Goal: Information Seeking & Learning: Learn about a topic

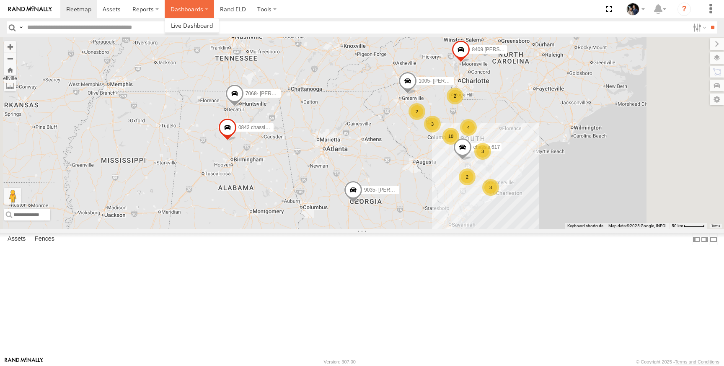
click at [178, 7] on label "Dashboards" at bounding box center [189, 9] width 49 height 18
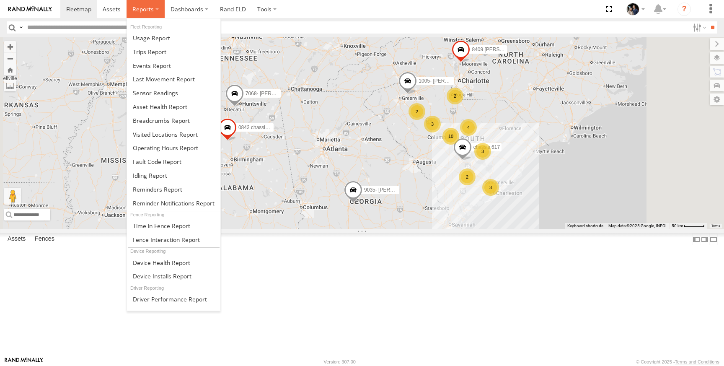
click at [128, 13] on label at bounding box center [146, 9] width 38 height 18
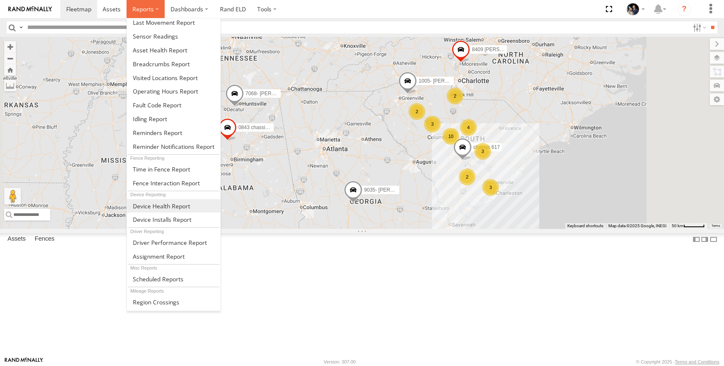
scroll to position [73, 0]
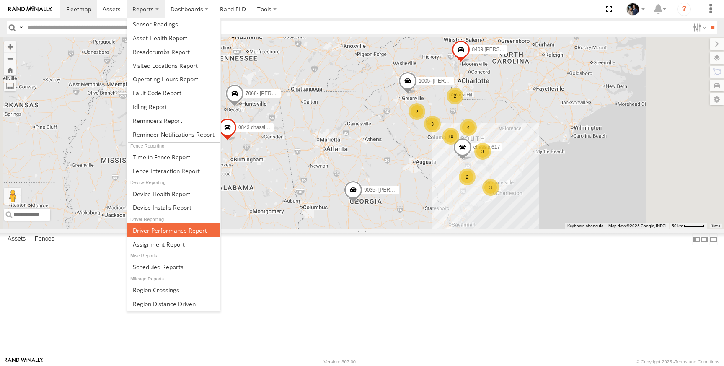
click at [173, 229] on span at bounding box center [170, 230] width 74 height 8
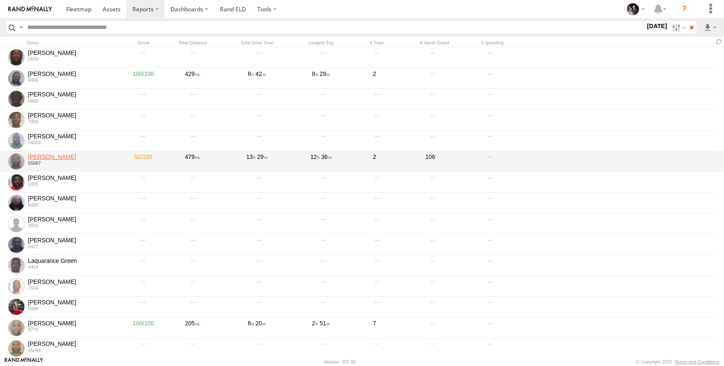
click at [66, 157] on link "[PERSON_NAME]" at bounding box center [73, 157] width 90 height 8
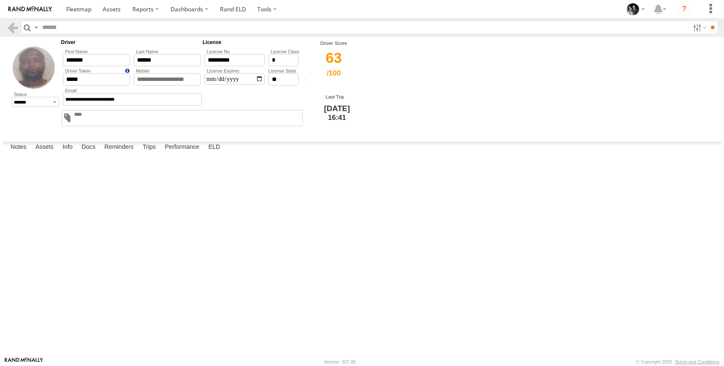
click at [343, 62] on div "63" at bounding box center [334, 65] width 63 height 37
click at [40, 153] on label "Assets" at bounding box center [44, 148] width 26 height 12
click at [80, 153] on label "Docs" at bounding box center [89, 148] width 22 height 12
click at [119, 153] on label "Reminders" at bounding box center [119, 148] width 38 height 12
click at [154, 153] on label "Trips" at bounding box center [149, 148] width 22 height 12
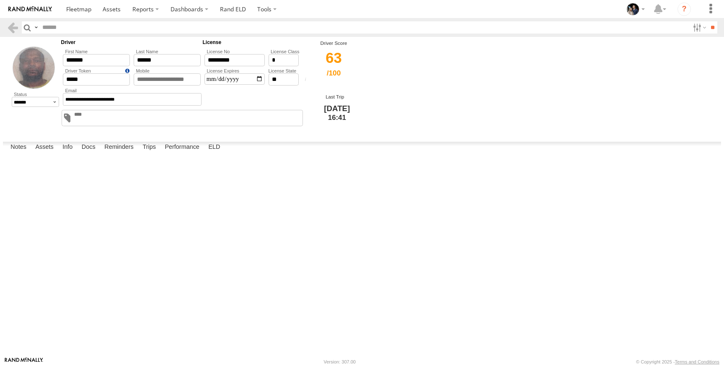
click at [0, 0] on div "17/100" at bounding box center [0, 0] width 0 height 0
click at [181, 153] on label "Performance" at bounding box center [182, 148] width 43 height 12
click at [0, 0] on div "402" at bounding box center [0, 0] width 0 height 0
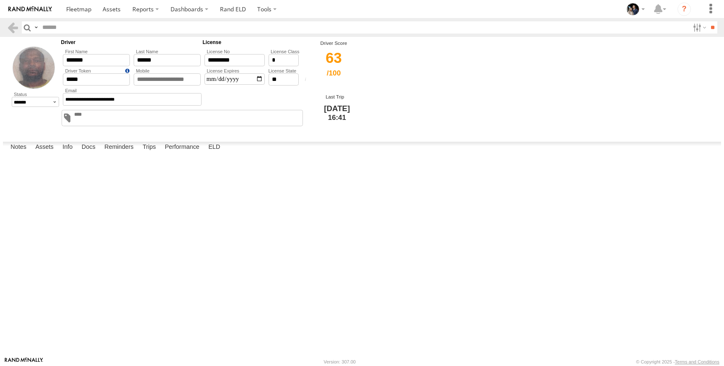
click at [0, 0] on div "402" at bounding box center [0, 0] width 0 height 0
click at [0, 0] on link "10" at bounding box center [0, 0] width 0 height 0
click at [187, 153] on label "Performance" at bounding box center [182, 148] width 43 height 12
click at [0, 0] on link at bounding box center [0, 0] width 0 height 0
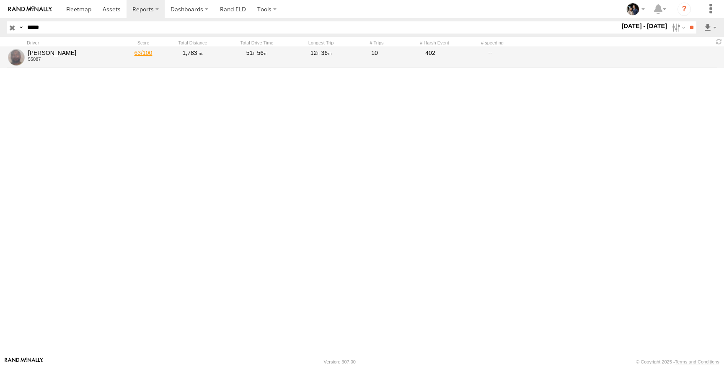
click at [140, 52] on link "63" at bounding box center [143, 57] width 42 height 19
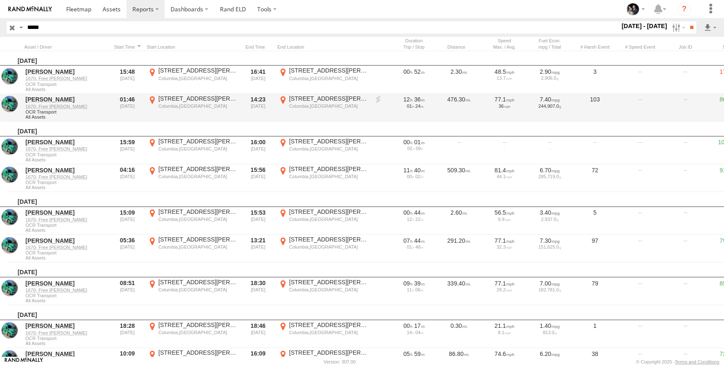
click at [595, 98] on div "103" at bounding box center [595, 108] width 42 height 26
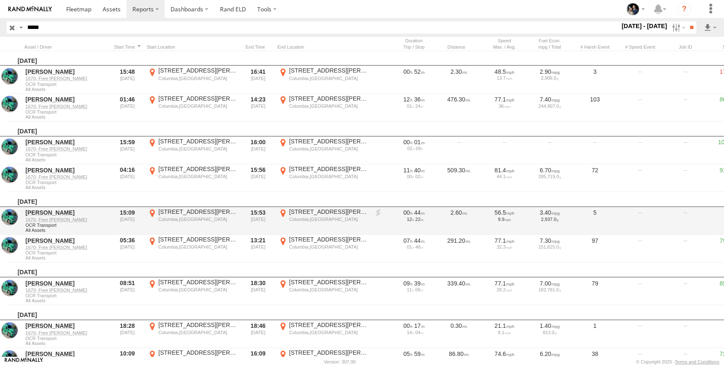
click at [676, 216] on div at bounding box center [686, 221] width 42 height 26
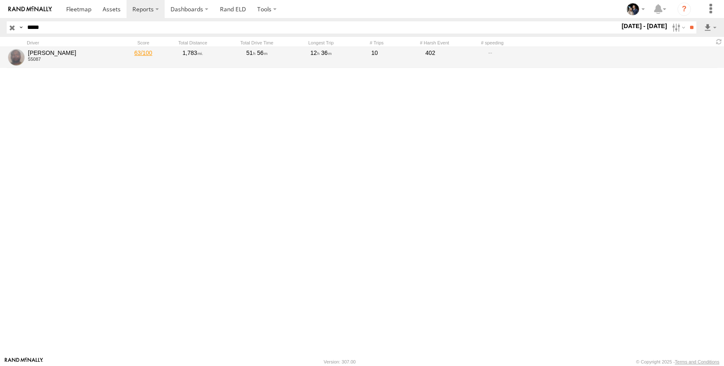
click at [147, 52] on link "63" at bounding box center [143, 57] width 42 height 19
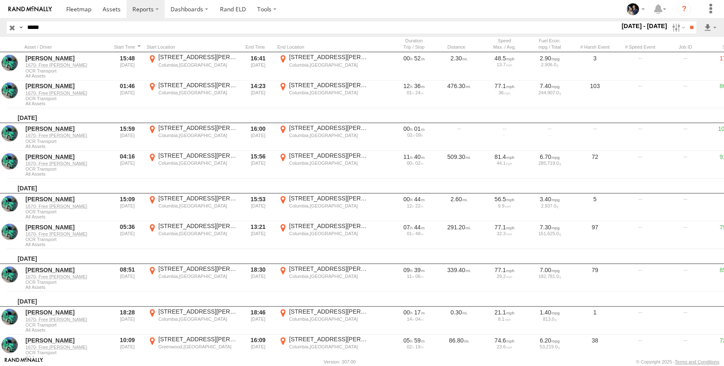
scroll to position [14, 0]
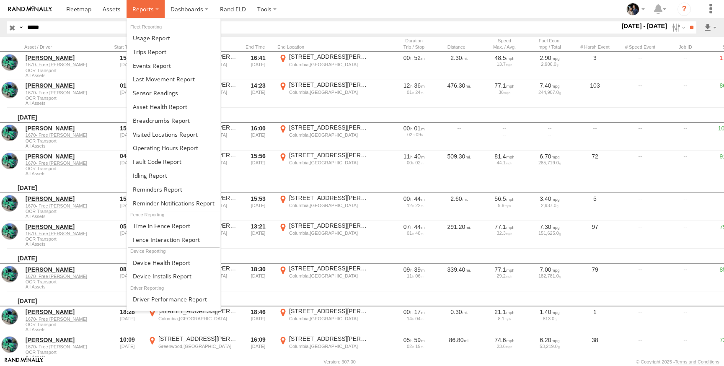
click at [132, 16] on label at bounding box center [146, 9] width 38 height 18
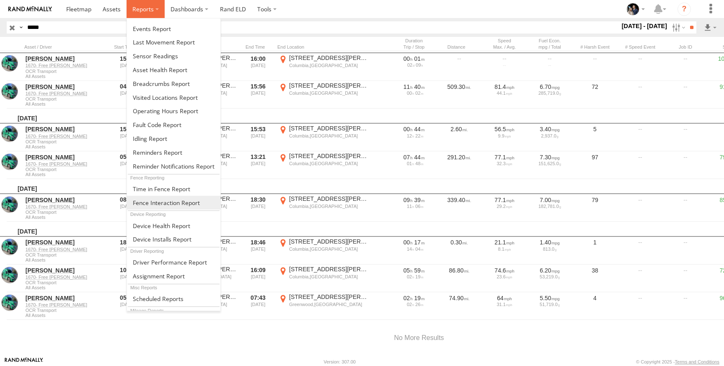
scroll to position [67, 0]
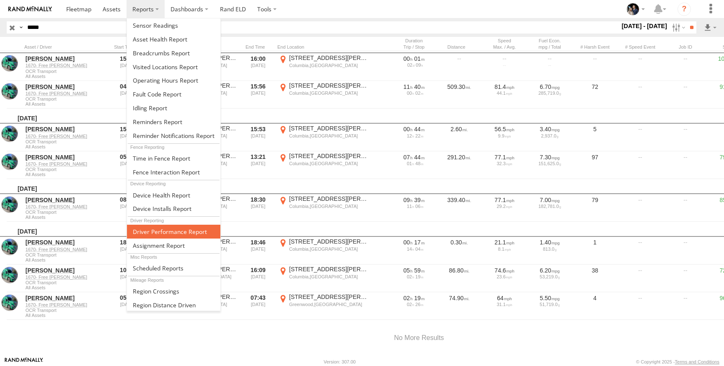
click at [195, 236] on span at bounding box center [170, 232] width 74 height 8
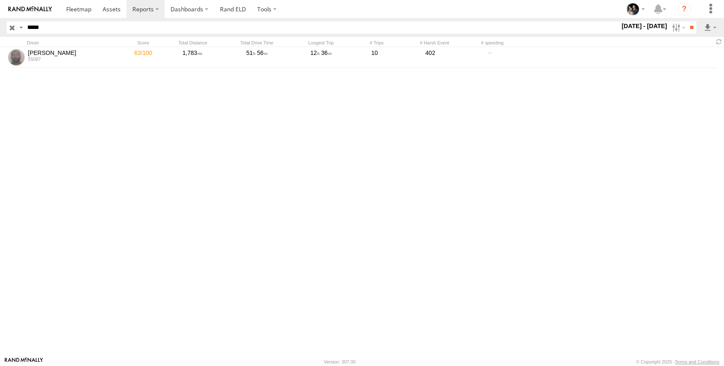
click at [54, 28] on input "*****" at bounding box center [322, 27] width 596 height 12
click at [687, 21] on input "**" at bounding box center [692, 27] width 10 height 12
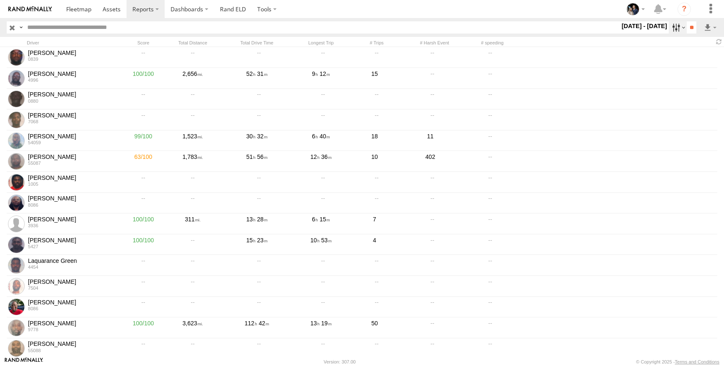
click at [674, 26] on label at bounding box center [678, 27] width 18 height 12
click at [0, 0] on label at bounding box center [0, 0] width 0 height 0
click at [691, 25] on input "**" at bounding box center [692, 27] width 10 height 12
click at [62, 14] on link at bounding box center [78, 9] width 37 height 18
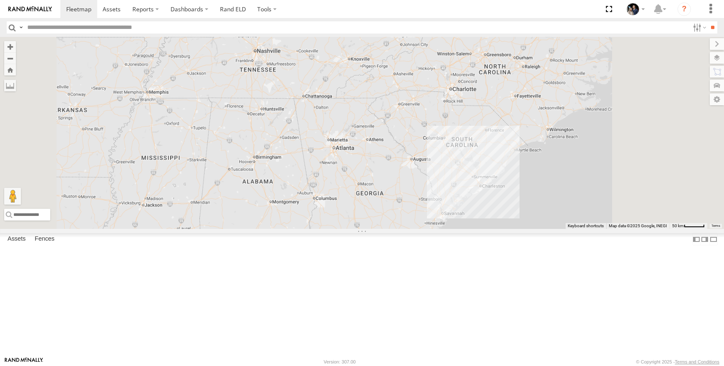
click at [52, 28] on input "text" at bounding box center [356, 27] width 665 height 12
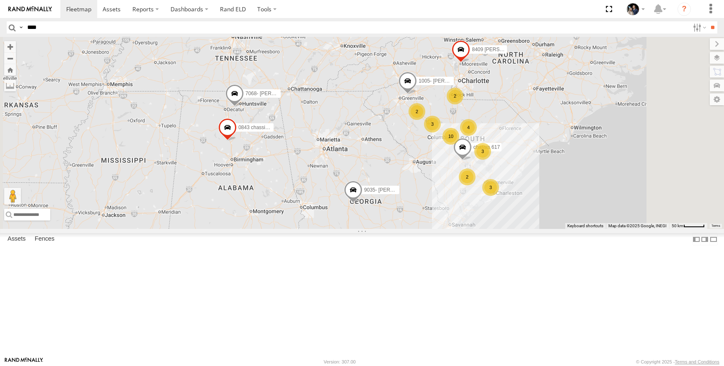
type input "****"
click at [708, 21] on input "**" at bounding box center [713, 27] width 10 height 12
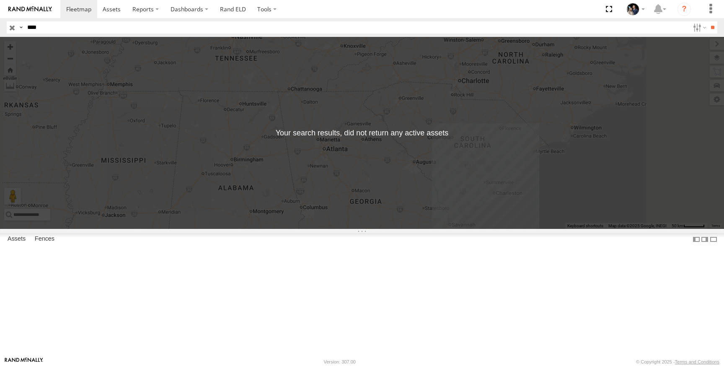
click at [98, 31] on input "****" at bounding box center [356, 27] width 665 height 12
click at [13, 27] on input "button" at bounding box center [12, 27] width 11 height 12
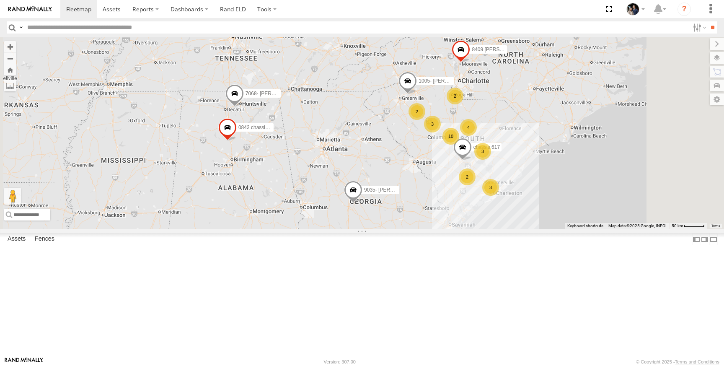
click at [0, 0] on div "1005- Jarrod" at bounding box center [0, 0] width 0 height 0
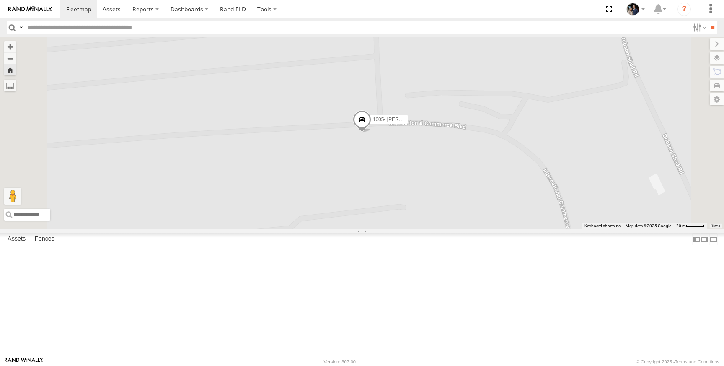
click at [0, 0] on link at bounding box center [0, 0] width 0 height 0
click at [0, 0] on span at bounding box center [0, 0] width 0 height 0
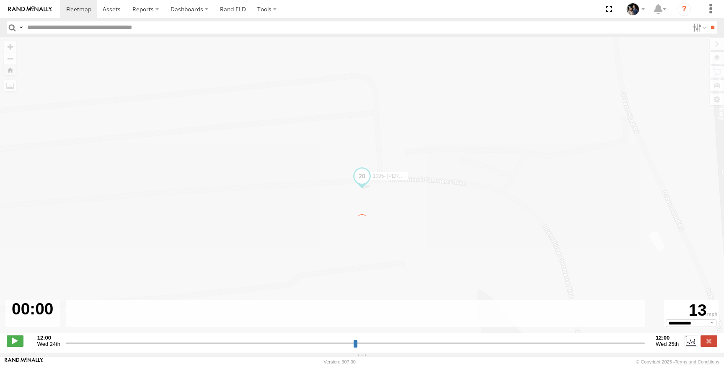
type input "**********"
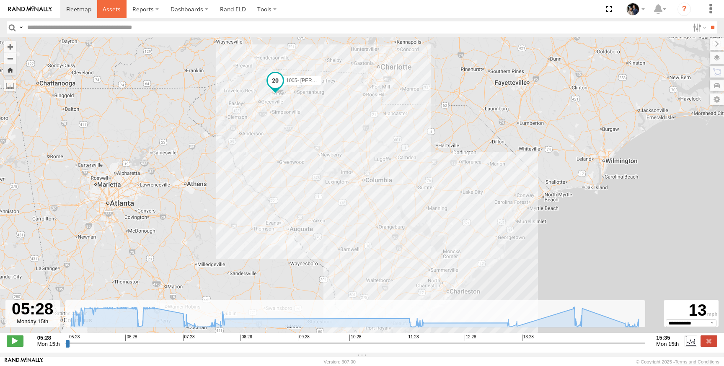
click at [117, 10] on span at bounding box center [112, 9] width 18 height 8
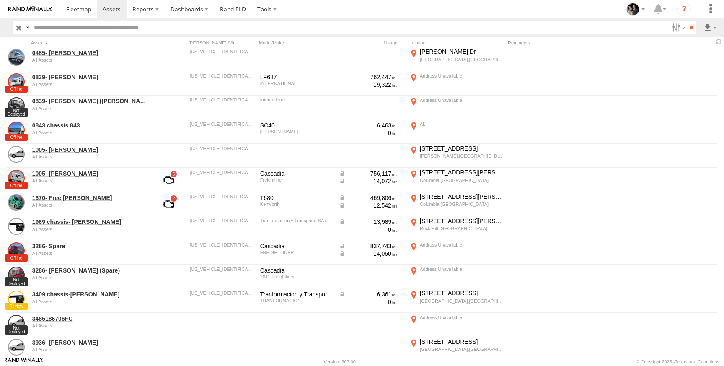
click at [111, 28] on input "text" at bounding box center [350, 27] width 638 height 12
type input "******"
click at [687, 21] on input "**" at bounding box center [692, 27] width 10 height 12
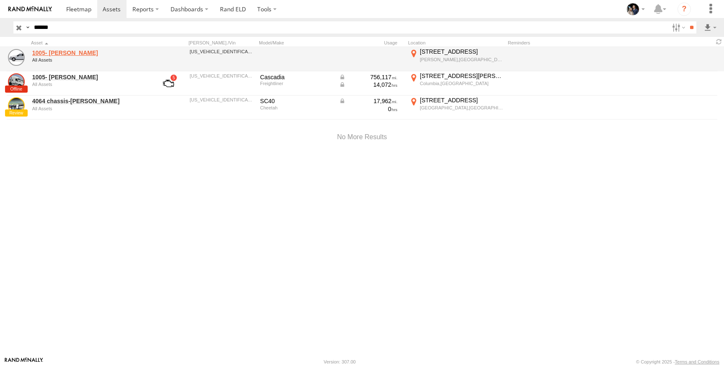
click at [56, 56] on link "1005- [PERSON_NAME]" at bounding box center [89, 53] width 115 height 8
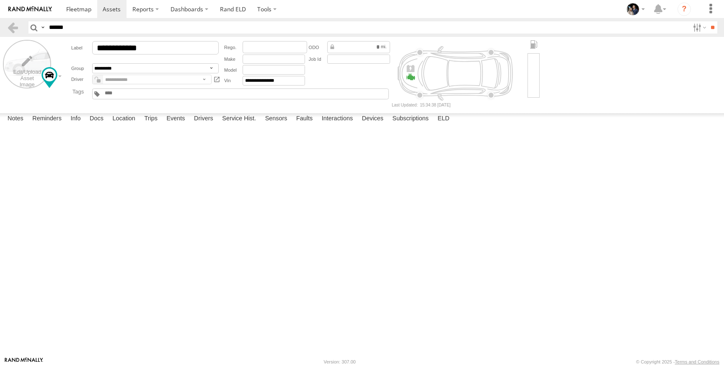
click at [40, 53] on label at bounding box center [27, 64] width 48 height 48
click at [0, 0] on label at bounding box center [0, 0] width 0 height 0
click at [0, 0] on input "file" at bounding box center [0, 0] width 0 height 0
click at [0, 0] on label "Close" at bounding box center [0, 0] width 0 height 0
click at [0, 0] on label "Choose file to Upload" at bounding box center [0, 0] width 0 height 0
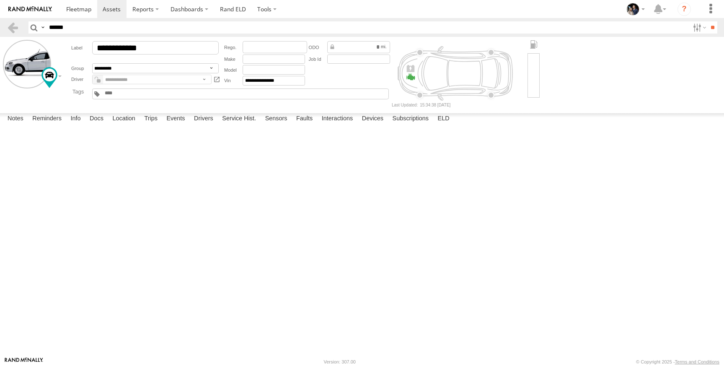
click at [0, 0] on input "file" at bounding box center [0, 0] width 0 height 0
click at [0, 0] on label "Choose file to Upload" at bounding box center [0, 0] width 0 height 0
click at [0, 0] on input "file" at bounding box center [0, 0] width 0 height 0
click at [0, 0] on label at bounding box center [0, 0] width 0 height 0
click at [0, 0] on input "file" at bounding box center [0, 0] width 0 height 0
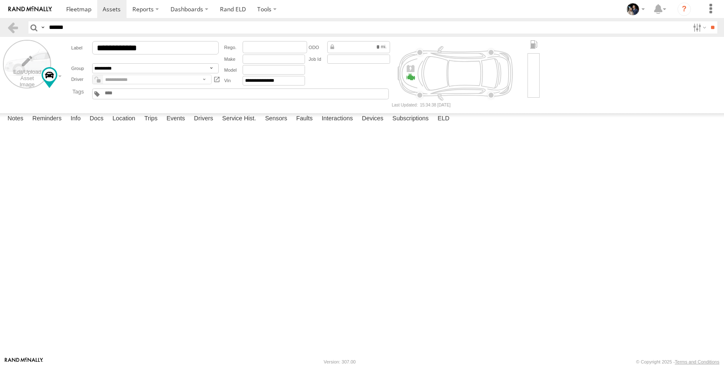
click at [36, 78] on label at bounding box center [27, 64] width 48 height 48
click at [0, 0] on label "Choose file to Upload" at bounding box center [0, 0] width 0 height 0
click at [0, 0] on input "file" at bounding box center [0, 0] width 0 height 0
click at [0, 0] on label "Close" at bounding box center [0, 0] width 0 height 0
click at [0, 0] on label "Choose file to Upload" at bounding box center [0, 0] width 0 height 0
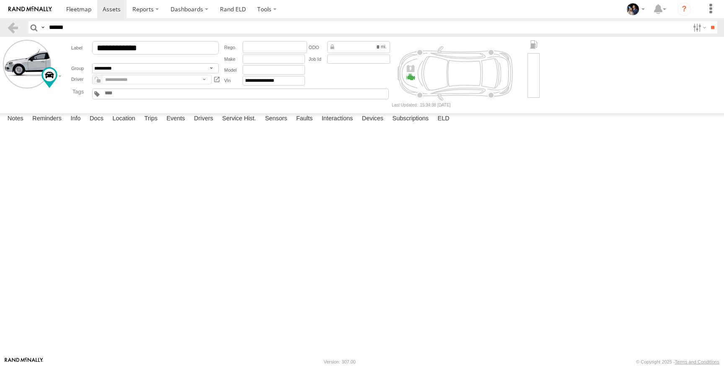
click at [0, 0] on input "file" at bounding box center [0, 0] width 0 height 0
click at [0, 0] on label at bounding box center [0, 0] width 0 height 0
click at [0, 0] on input "file" at bounding box center [0, 0] width 0 height 0
click at [0, 0] on label at bounding box center [0, 0] width 0 height 0
click at [0, 0] on input "file" at bounding box center [0, 0] width 0 height 0
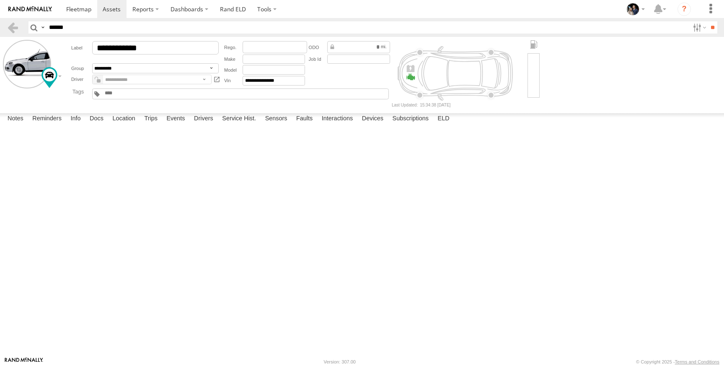
click at [0, 0] on label "Choose file to Upload" at bounding box center [0, 0] width 0 height 0
click at [0, 0] on input "file" at bounding box center [0, 0] width 0 height 0
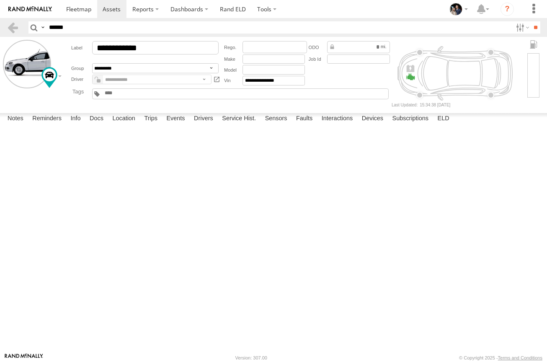
click at [0, 0] on label "Close" at bounding box center [0, 0] width 0 height 0
click at [0, 0] on label at bounding box center [0, 0] width 0 height 0
click at [0, 0] on input "file" at bounding box center [0, 0] width 0 height 0
click at [0, 0] on label "Close" at bounding box center [0, 0] width 0 height 0
click at [0, 0] on label "Library" at bounding box center [0, 0] width 0 height 0
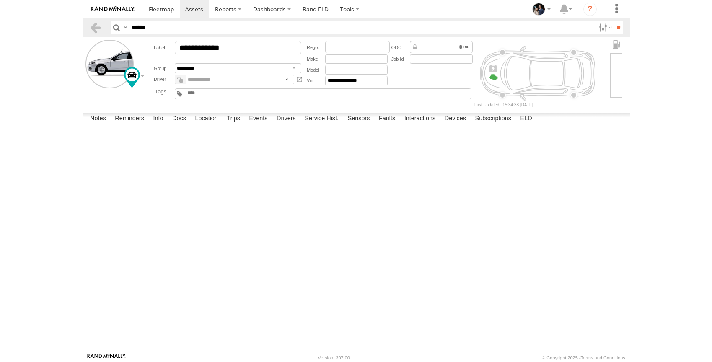
scroll to position [93, 0]
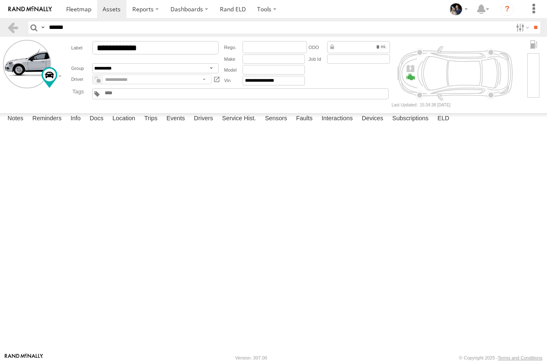
click at [0, 0] on span at bounding box center [0, 0] width 0 height 0
click at [0, 0] on label "Close" at bounding box center [0, 0] width 0 height 0
click at [96, 85] on span at bounding box center [98, 80] width 10 height 10
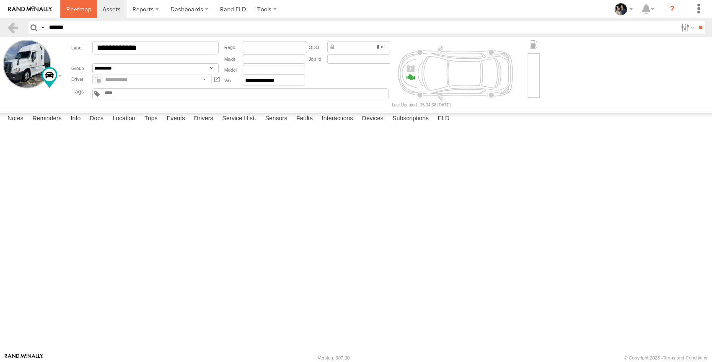
click at [70, 14] on link at bounding box center [78, 9] width 37 height 18
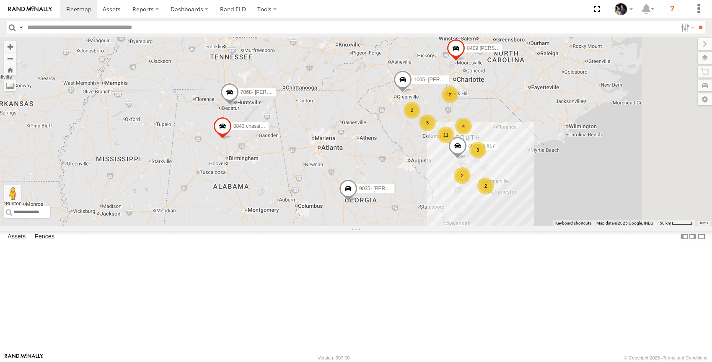
click at [0, 0] on div "8409- [PERSON_NAME]" at bounding box center [0, 0] width 0 height 0
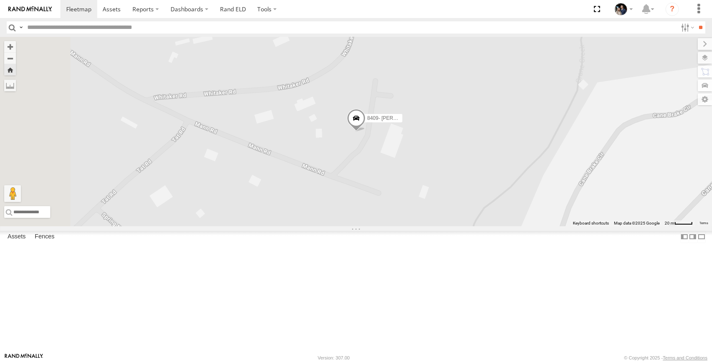
click at [0, 0] on strong "Video" at bounding box center [0, 0] width 0 height 0
click at [0, 0] on link at bounding box center [0, 0] width 0 height 0
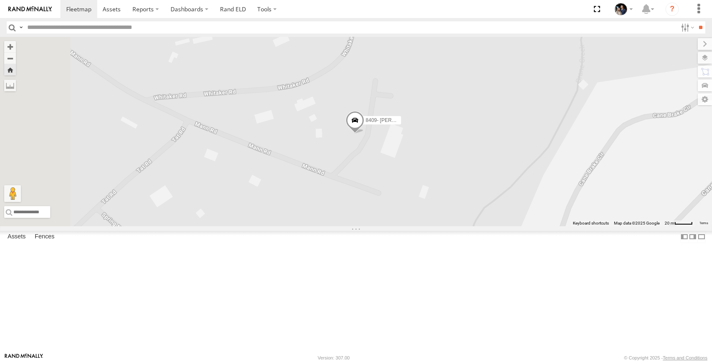
click at [99, 28] on input "text" at bounding box center [350, 27] width 653 height 12
type input "*"
click at [0, 0] on link at bounding box center [0, 0] width 0 height 0
